Goal: Task Accomplishment & Management: Complete application form

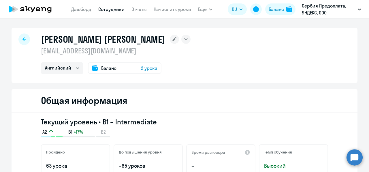
select select "english"
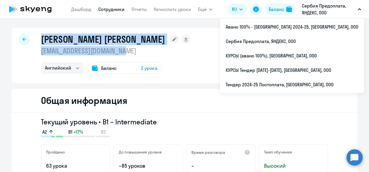
click at [316, 11] on p "Сербия Предоплата, ЯНДЕКС, ООО" at bounding box center [329, 9] width 54 height 14
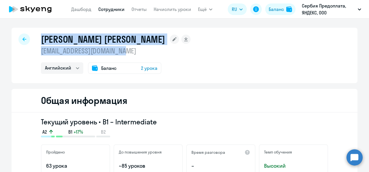
click at [315, 11] on p "Сербия Предоплата, ЯНДЕКС, ООО" at bounding box center [329, 9] width 54 height 14
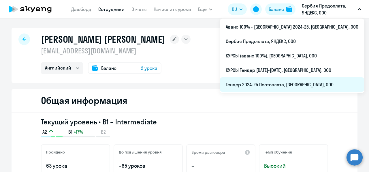
click at [290, 87] on li "Тендер 2024-25 Постоплата, [GEOGRAPHIC_DATA], ООО" at bounding box center [292, 84] width 144 height 14
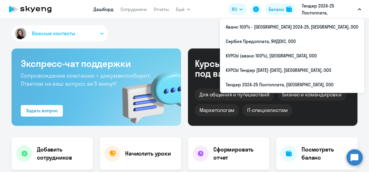
click at [331, 7] on p "Тендер 2024-25 Постоплата, [GEOGRAPHIC_DATA], ООО" at bounding box center [329, 9] width 54 height 14
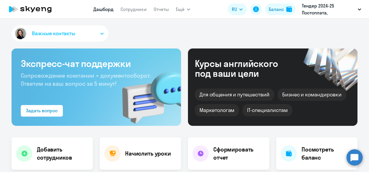
click at [331, 7] on p "Тендер 2024-25 Постоплата, [GEOGRAPHIC_DATA], ООО" at bounding box center [329, 9] width 54 height 14
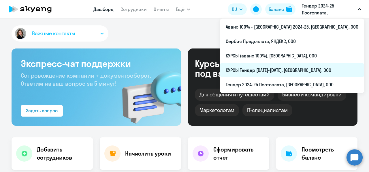
click at [300, 71] on li "КУРСЫ Тендер [DATE]-[DATE], [GEOGRAPHIC_DATA], ООО" at bounding box center [292, 70] width 144 height 14
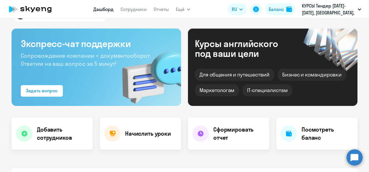
scroll to position [19, 0]
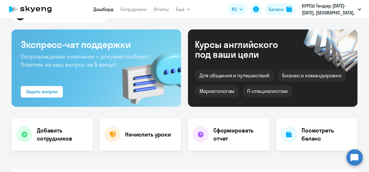
click at [58, 150] on div "Важные контакты Экспресс-чат поддержки Сопровождение компании + документооборот…" at bounding box center [184, 94] width 369 height 153
click at [61, 133] on h4 "Добавить сотрудников" at bounding box center [62, 134] width 51 height 16
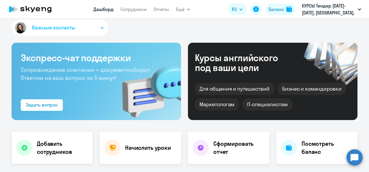
select select "screening_test"
select select "3"
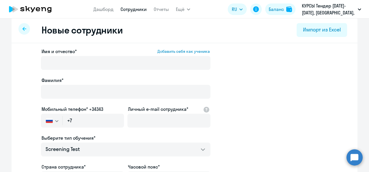
click at [105, 71] on div at bounding box center [125, 71] width 169 height 2
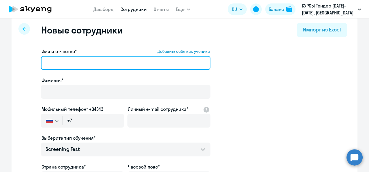
click at [105, 64] on input "Имя и отчество* Добавить себя как ученика" at bounding box center [125, 63] width 169 height 14
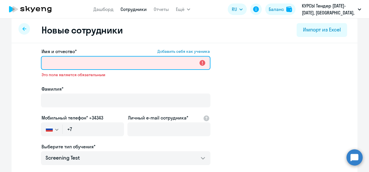
paste input "[PERSON_NAME]"
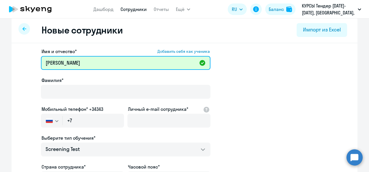
click at [93, 63] on input "[PERSON_NAME]" at bounding box center [125, 63] width 169 height 14
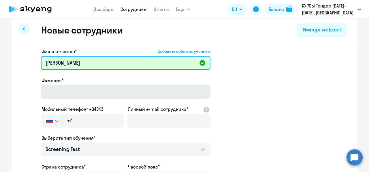
type input "[PERSON_NAME]"
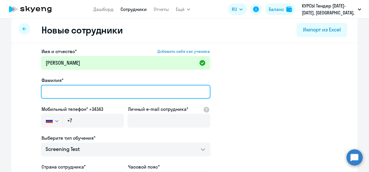
click at [88, 92] on input "Фамилия*" at bounding box center [125, 92] width 169 height 14
paste input "Ярилин"
type input "Ярилин"
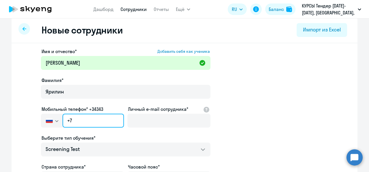
click at [90, 119] on input "+7" at bounding box center [93, 121] width 61 height 14
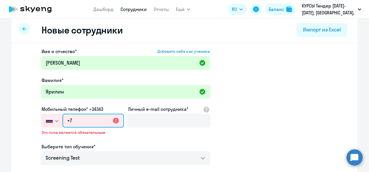
paste input "[PHONE_NUMBER]"
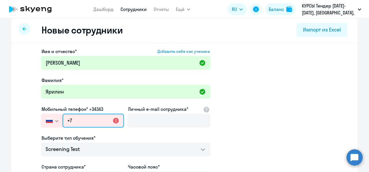
type input "[PHONE_NUMBER]"
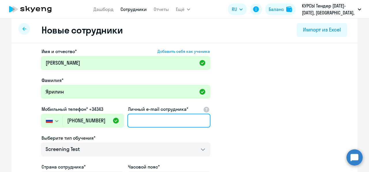
click at [157, 126] on input "Личный e-mail сотрудника*" at bounding box center [168, 121] width 83 height 14
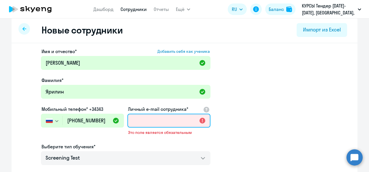
paste input "[PERSON_NAME][EMAIL_ADDRESS][DOMAIN_NAME]"
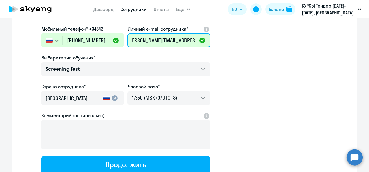
scroll to position [89, 0]
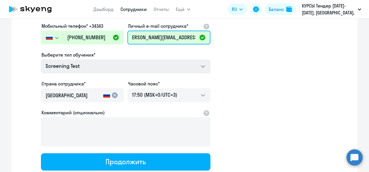
type input "[PERSON_NAME][EMAIL_ADDRESS][DOMAIN_NAME]"
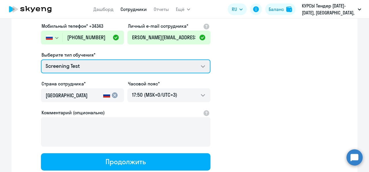
click at [133, 66] on select "Screening Test Self-Study Talks 15 минутные разговоры на английском COMMON.SERV…" at bounding box center [125, 66] width 169 height 14
select select "english_adult_not_native_speaker_course_elementary"
click at [41, 59] on select "Screening Test Self-Study Talks 15 минутные разговоры на английском COMMON.SERV…" at bounding box center [125, 66] width 169 height 14
click at [189, 67] on select "Screening Test Self-Study Talks 15 минутные разговоры на английском COMMON.SERV…" at bounding box center [125, 66] width 169 height 14
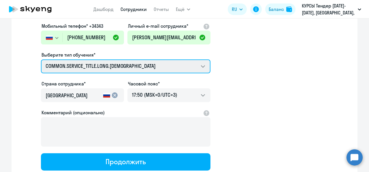
click at [41, 59] on select "Screening Test Self-Study Talks 15 минутные разговоры на английском COMMON.SERV…" at bounding box center [125, 66] width 169 height 14
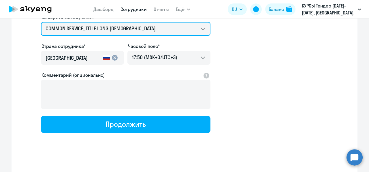
scroll to position [129, 0]
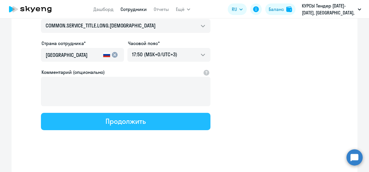
click at [137, 115] on button "Продолжить" at bounding box center [125, 121] width 169 height 17
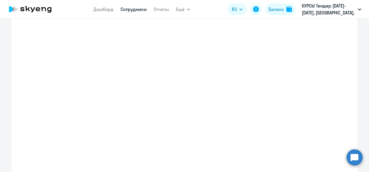
select select "english_adult_not_native_speaker_course_elementary"
select select "3"
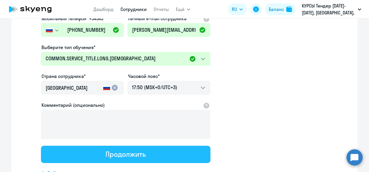
scroll to position [0, 0]
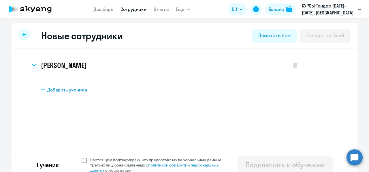
click at [82, 159] on span at bounding box center [84, 160] width 5 height 5
click at [81, 157] on input "Настоящим подтверждаю, что предоставляю персональные данные третьих лиц, ознако…" at bounding box center [81, 157] width 0 height 0
checkbox input "true"
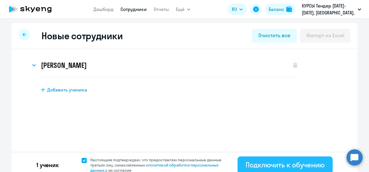
click at [246, 164] on div "Подключить к обучению" at bounding box center [285, 164] width 79 height 9
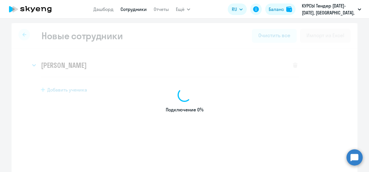
select select "screening_test"
select select "3"
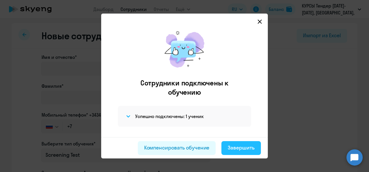
click at [233, 149] on div "Завершить" at bounding box center [241, 147] width 27 height 7
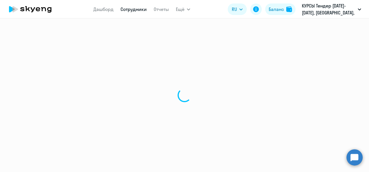
select select "30"
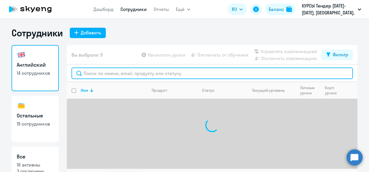
click at [111, 76] on input "text" at bounding box center [211, 73] width 281 height 12
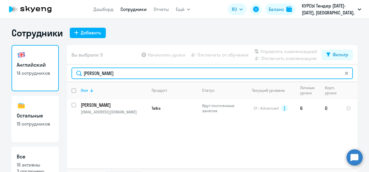
scroll to position [13, 0]
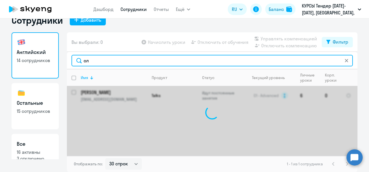
type input "о"
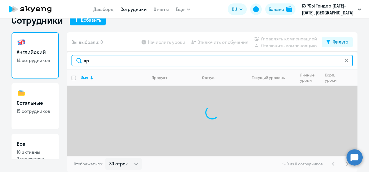
type input "я"
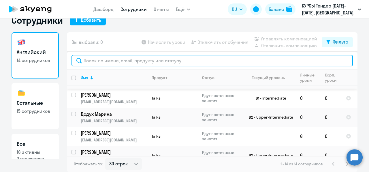
scroll to position [194, 0]
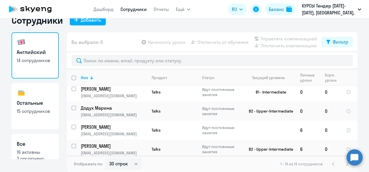
click at [39, 138] on link "Все 16 активны 3 отключено" at bounding box center [35, 157] width 47 height 46
select select "30"
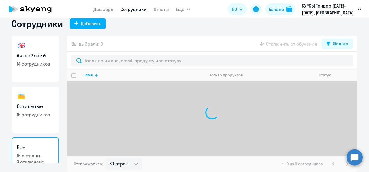
scroll to position [9, 0]
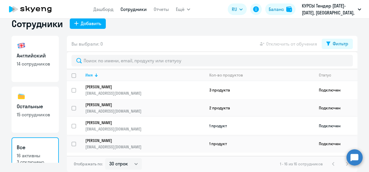
click at [112, 126] on p "[EMAIL_ADDRESS][DOMAIN_NAME]" at bounding box center [144, 128] width 119 height 5
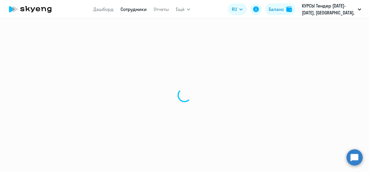
select select "others"
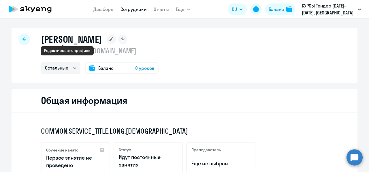
click at [107, 41] on rect at bounding box center [111, 39] width 9 height 9
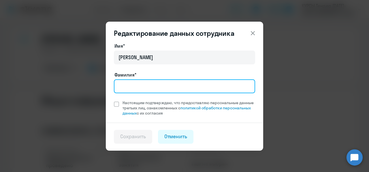
click at [138, 82] on input "Фамилия*" at bounding box center [184, 86] width 141 height 14
type input "Ярилин"
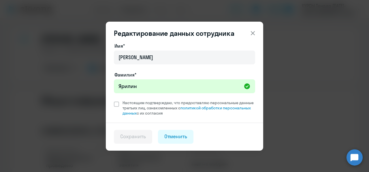
click at [207, 119] on div "Имя* [PERSON_NAME]* [PERSON_NAME] подтверждаю, что предоставляю персональные да…" at bounding box center [184, 82] width 157 height 80
click at [115, 105] on span at bounding box center [116, 103] width 5 height 5
click at [114, 100] on input "Настоящим подтверждаю, что предоставляю персональные данные третьих лиц, ознако…" at bounding box center [114, 100] width 0 height 0
checkbox input "true"
click at [141, 136] on div "Сохранить" at bounding box center [133, 136] width 26 height 7
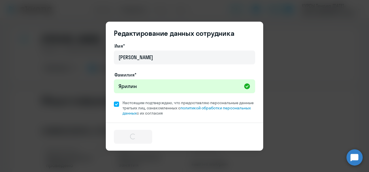
select select "others"
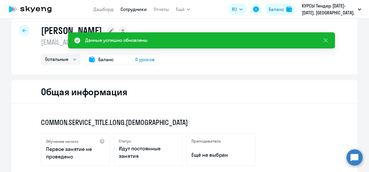
scroll to position [8, 0]
click at [139, 61] on span "0 уроков" at bounding box center [144, 59] width 19 height 7
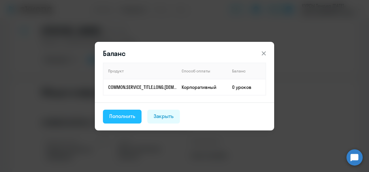
click at [129, 115] on div "Пополнить" at bounding box center [122, 115] width 26 height 7
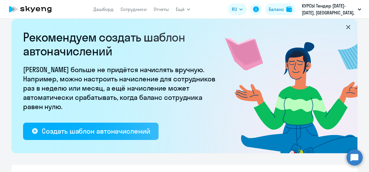
select select "10"
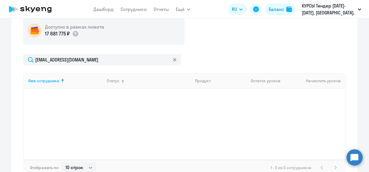
scroll to position [216, 0]
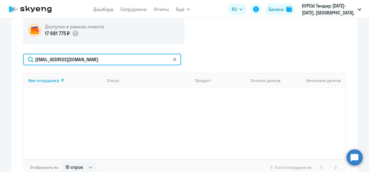
click at [111, 59] on input "[EMAIL_ADDRESS][DOMAIN_NAME]" at bounding box center [102, 60] width 158 height 12
type input "[EMAIL_ADDRESS][DOMAIN_NAME]"
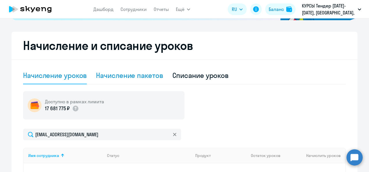
click at [123, 76] on div "Начисление пакетов" at bounding box center [129, 75] width 67 height 9
select select "10"
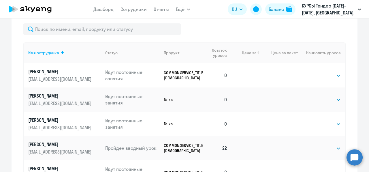
scroll to position [247, 0]
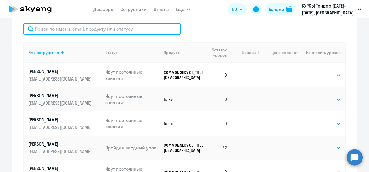
click at [84, 28] on input "text" at bounding box center [102, 29] width 158 height 12
paste input "[PERSON_NAME][EMAIL_ADDRESS][DOMAIN_NAME]"
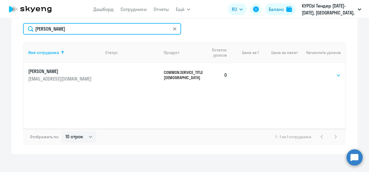
type input "[PERSON_NAME]"
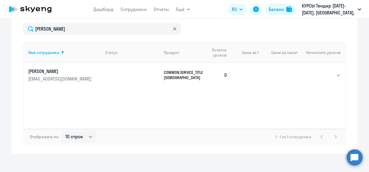
click at [322, 77] on select "Выбрать 40" at bounding box center [329, 75] width 24 height 7
select select "40"
click at [317, 72] on select "Выбрать 40" at bounding box center [329, 75] width 24 height 7
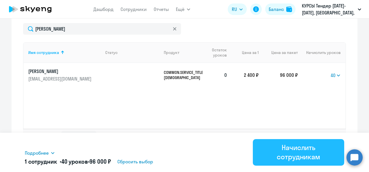
click at [300, 144] on div "Начислить сотрудникам" at bounding box center [298, 152] width 75 height 18
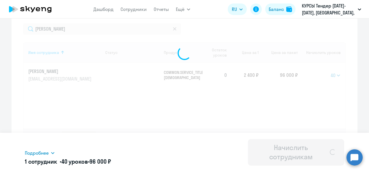
select select
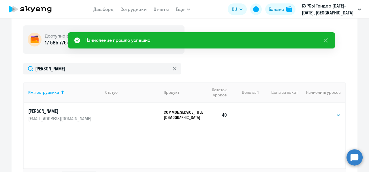
scroll to position [189, 0]
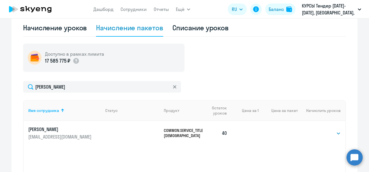
click at [80, 135] on p "[EMAIL_ADDRESS][DOMAIN_NAME]" at bounding box center [60, 136] width 65 height 6
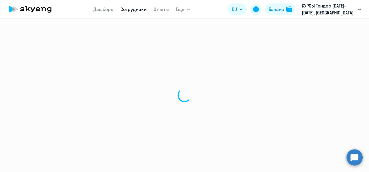
select select "others"
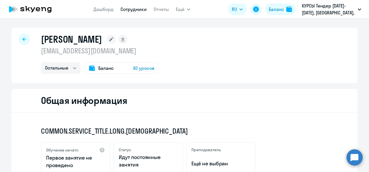
drag, startPoint x: 124, startPoint y: 51, endPoint x: 39, endPoint y: 51, distance: 85.6
click at [41, 51] on p "[EMAIL_ADDRESS][DOMAIN_NAME]" at bounding box center [100, 50] width 118 height 9
copy p "[EMAIL_ADDRESS][DOMAIN_NAME]"
